Goal: Task Accomplishment & Management: Use online tool/utility

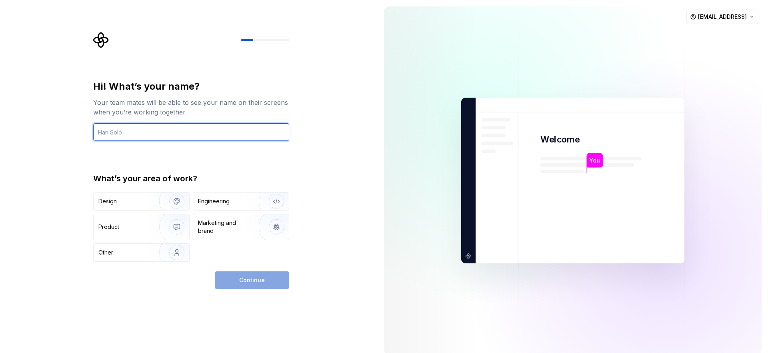
click at [137, 133] on input "text" at bounding box center [191, 132] width 196 height 18
type input "[PERSON_NAME]"
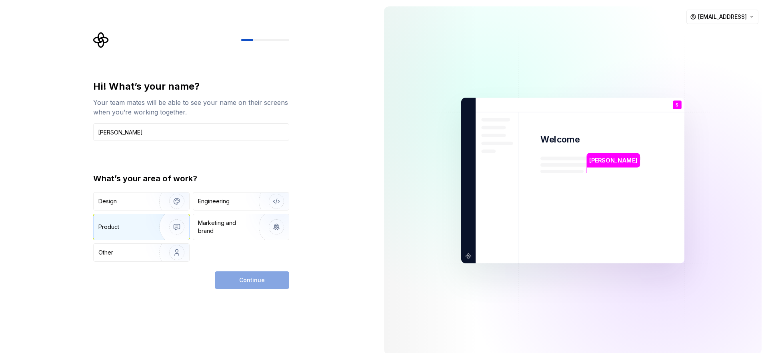
click at [125, 217] on div "Product" at bounding box center [142, 227] width 96 height 26
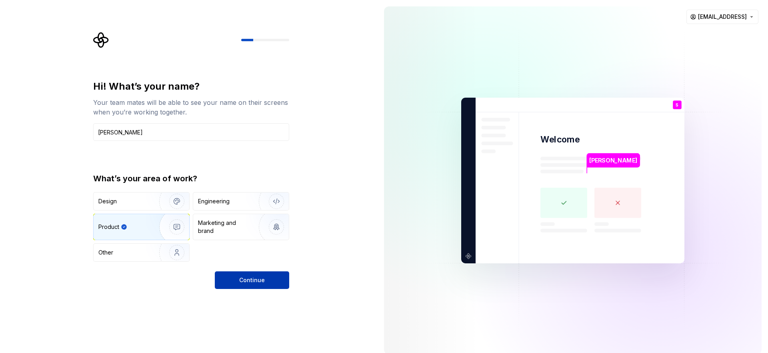
click at [249, 284] on button "Continue" at bounding box center [252, 280] width 74 height 18
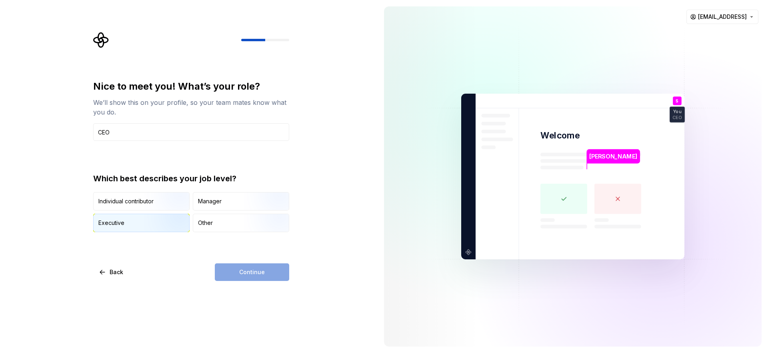
type input "CEO"
click at [150, 216] on img "button" at bounding box center [169, 233] width 51 height 54
click at [274, 271] on button "Continue" at bounding box center [252, 272] width 74 height 18
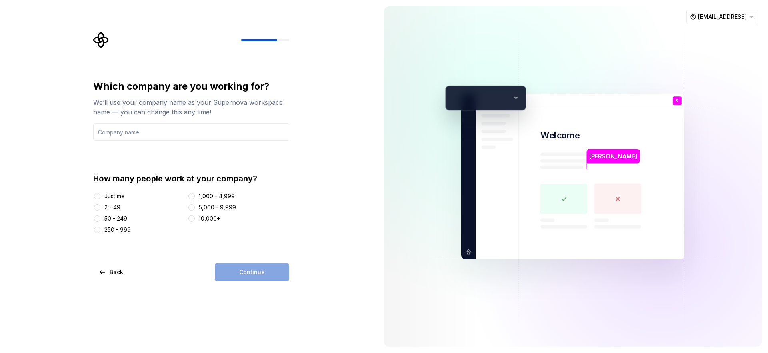
click at [107, 203] on div "2 - 49" at bounding box center [112, 207] width 16 height 8
click at [100, 204] on button "2 - 49" at bounding box center [97, 207] width 6 height 6
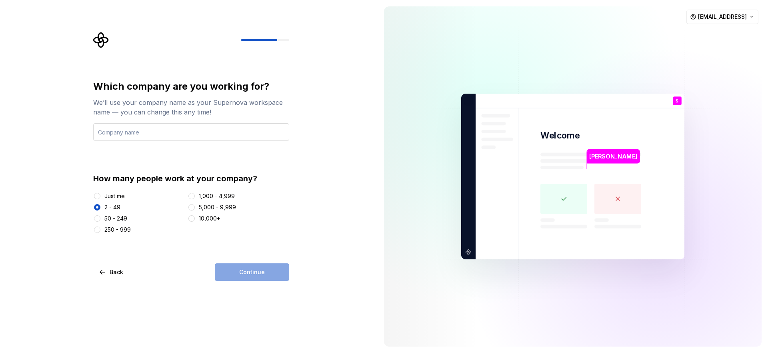
click at [179, 130] on input "text" at bounding box center [191, 132] width 196 height 18
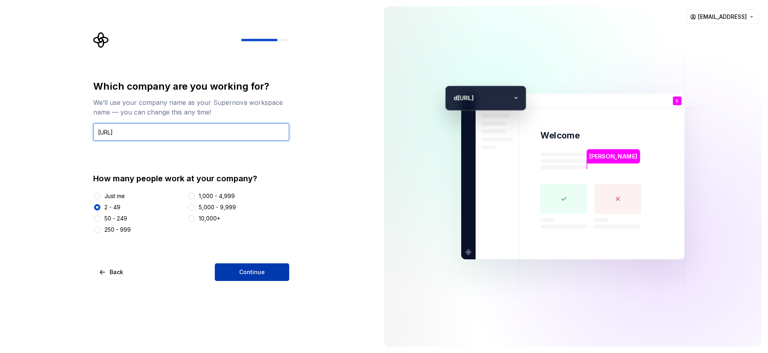
type input "[URL]"
click at [252, 265] on button "Continue" at bounding box center [252, 272] width 74 height 18
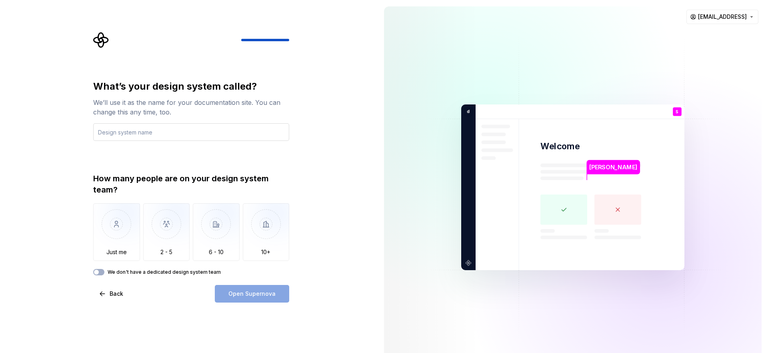
click at [178, 127] on input "text" at bounding box center [191, 132] width 196 height 18
click at [152, 225] on img "button" at bounding box center [166, 230] width 47 height 54
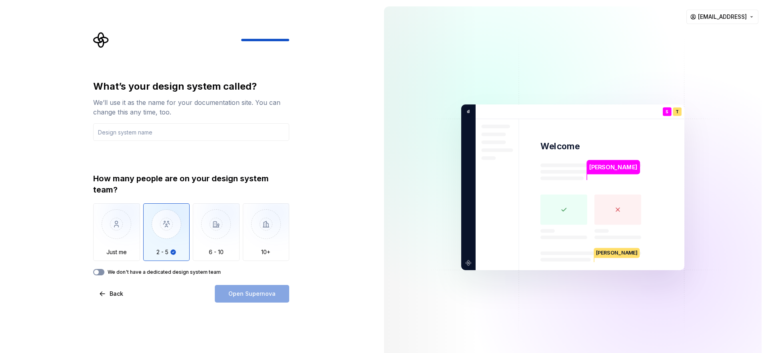
click at [102, 271] on button "We don't have a dedicated design system team" at bounding box center [98, 272] width 11 height 6
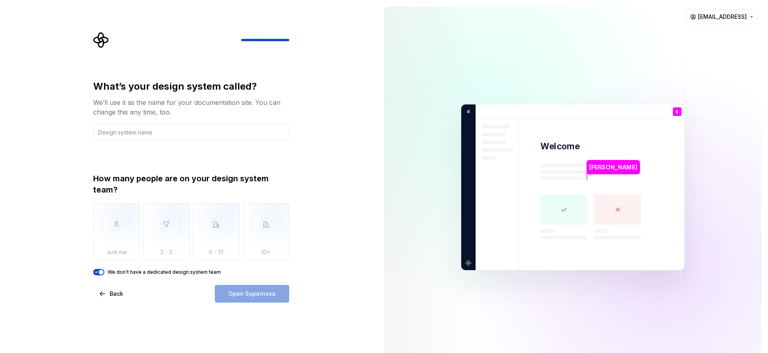
click at [102, 273] on span "button" at bounding box center [101, 271] width 5 height 5
click at [102, 271] on button "We don't have a dedicated design system team" at bounding box center [98, 272] width 11 height 6
click at [158, 136] on input "text" at bounding box center [191, 132] width 196 height 18
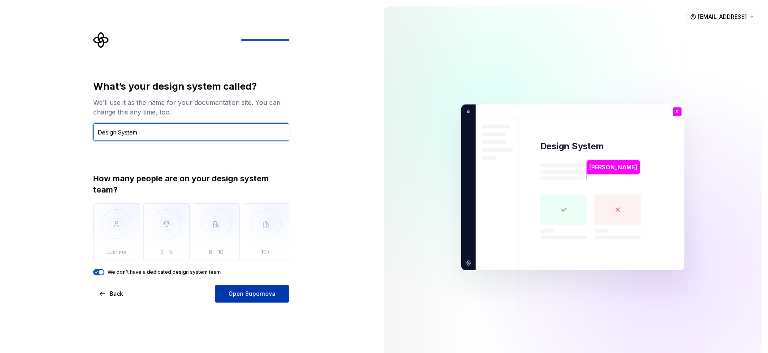
type input "Design System"
click at [264, 299] on button "Open Supernova" at bounding box center [252, 294] width 74 height 18
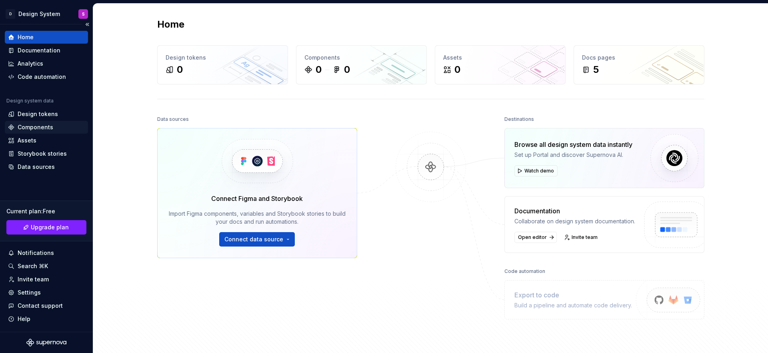
click at [35, 126] on div "Components" at bounding box center [36, 127] width 36 height 8
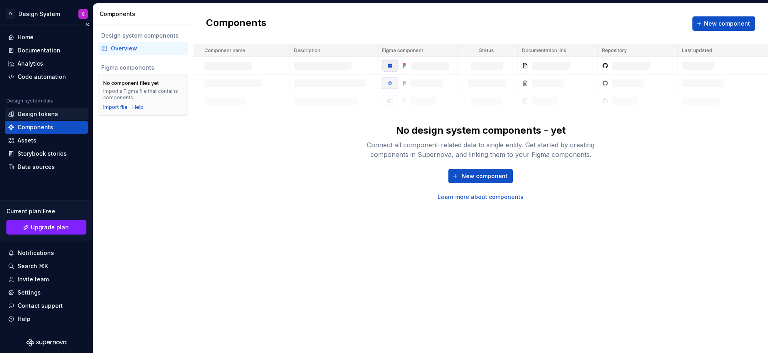
click at [26, 109] on div "Design tokens" at bounding box center [46, 114] width 83 height 13
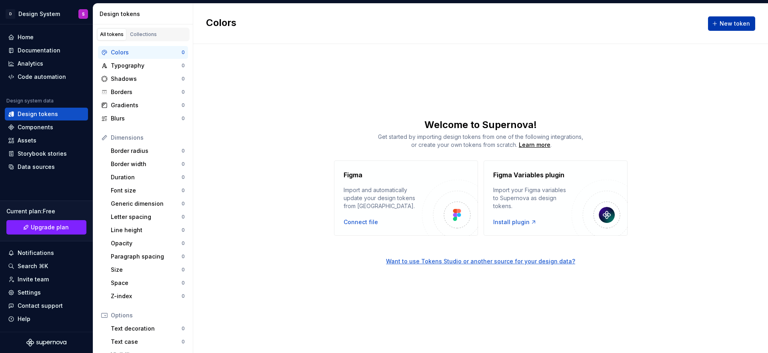
click at [741, 20] on span "New token" at bounding box center [734, 24] width 30 height 8
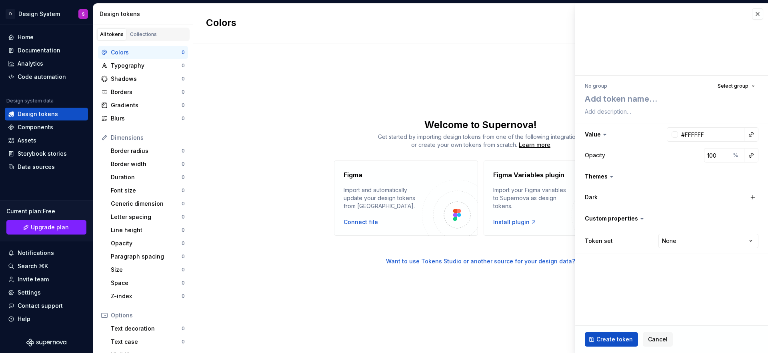
type textarea "*"
click at [503, 58] on div "Colors New token Welcome to Supernova! Get started by importing design tokens f…" at bounding box center [480, 178] width 574 height 349
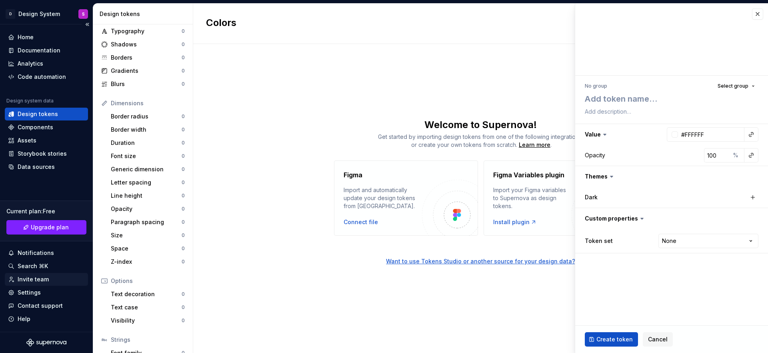
scroll to position [38, 0]
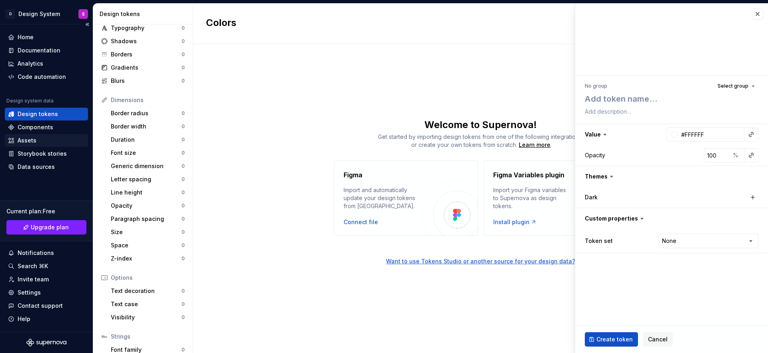
click at [36, 140] on div "Assets" at bounding box center [46, 140] width 77 height 8
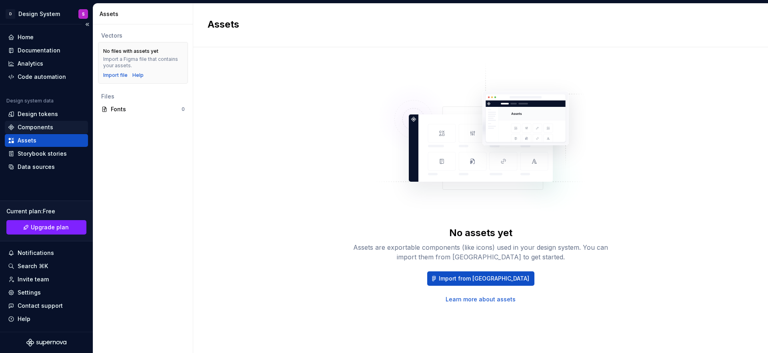
click at [34, 126] on div "Components" at bounding box center [36, 127] width 36 height 8
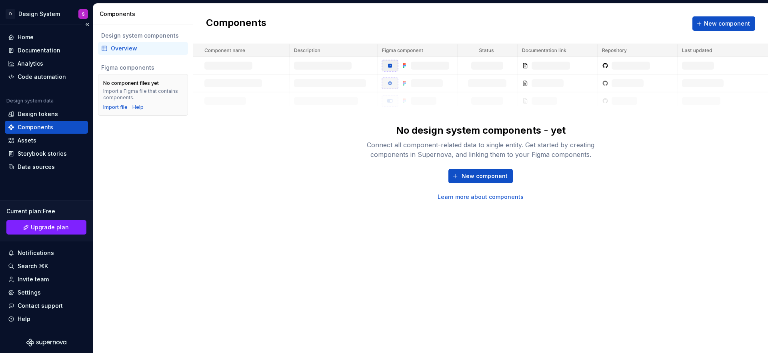
click at [34, 121] on div "Components" at bounding box center [46, 127] width 83 height 13
click at [42, 37] on div "Home" at bounding box center [46, 37] width 77 height 8
